Goal: Navigation & Orientation: Go to known website

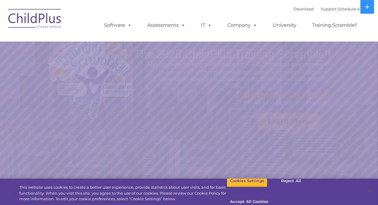
select select "MEDIUM"
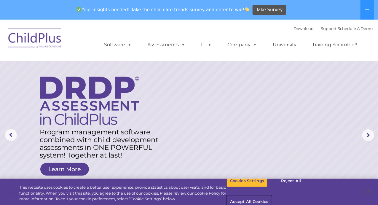
click at [272, 196] on button "Accept All Cookies" at bounding box center [249, 202] width 45 height 12
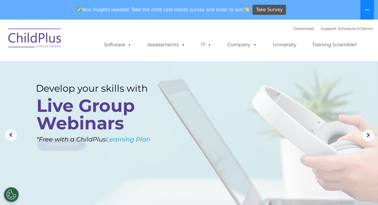
click at [366, 15] on button at bounding box center [368, 10] width 14 height 20
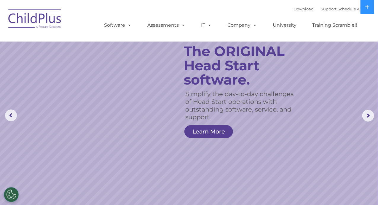
click at [51, 22] on img at bounding box center [34, 20] width 59 height 30
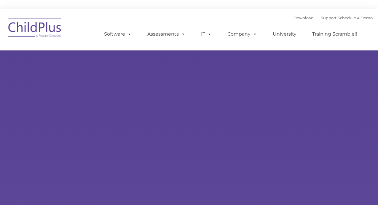
type input ""
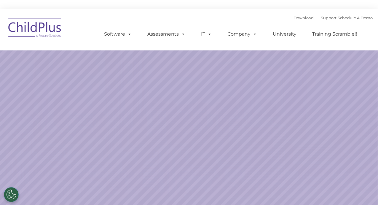
select select "MEDIUM"
